Goal: Obtain resource: Download file/media

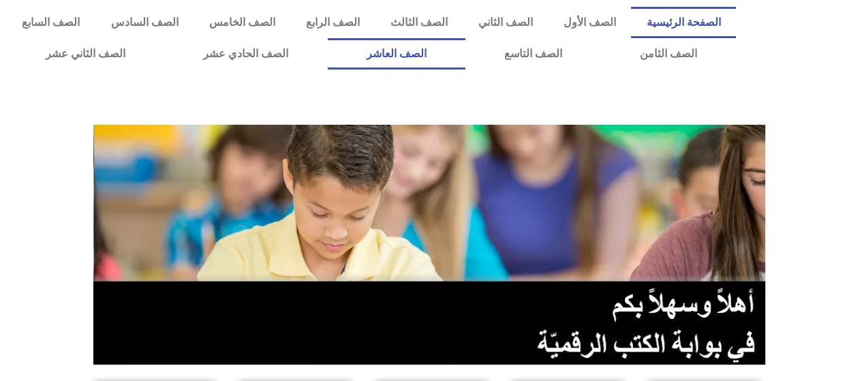
click at [465, 51] on link "الصف العاشر" at bounding box center [397, 53] width 138 height 31
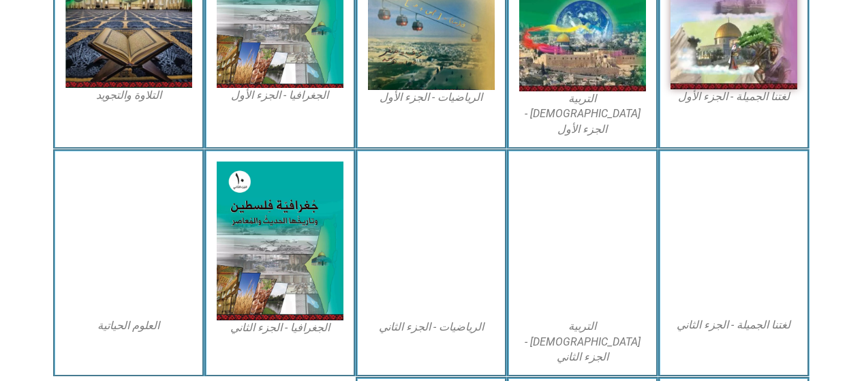
scroll to position [514, 0]
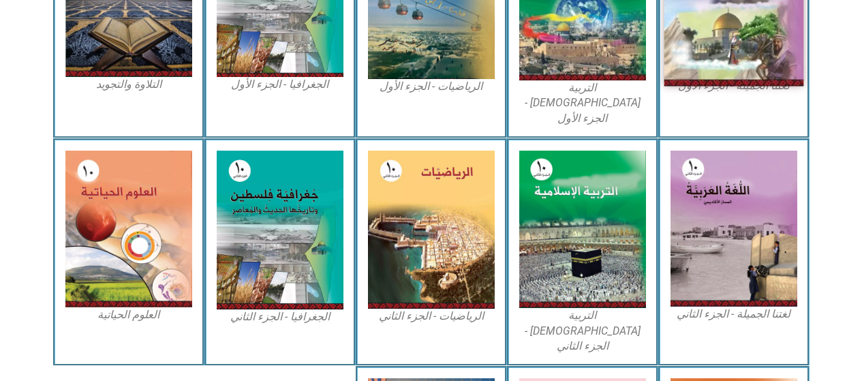
click at [732, 40] on img at bounding box center [733, 1] width 140 height 172
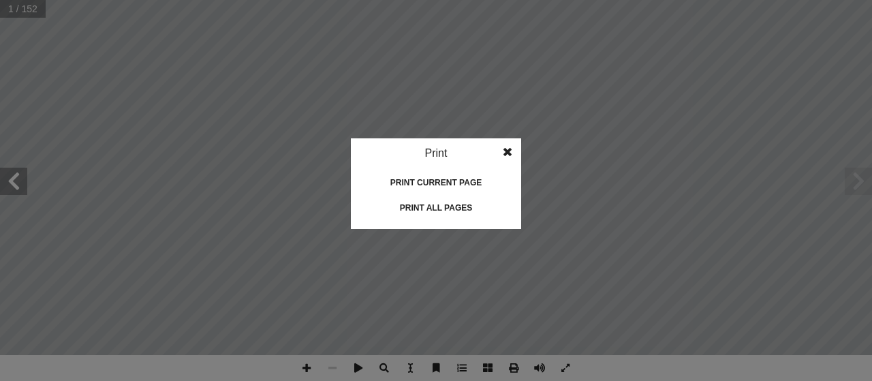
click at [442, 153] on div "Print" at bounding box center [436, 153] width 170 height 30
click at [439, 154] on div "Print" at bounding box center [436, 153] width 170 height 30
